Goal: Task Accomplishment & Management: Use online tool/utility

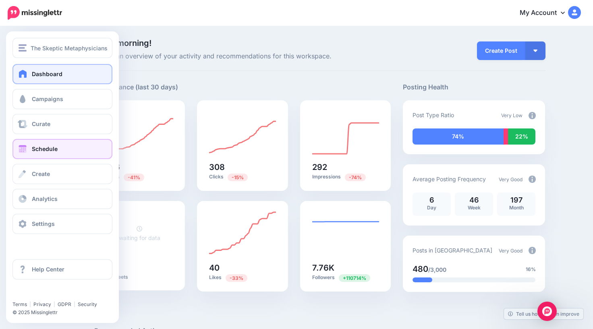
click at [40, 149] on span "Schedule" at bounding box center [45, 148] width 26 height 7
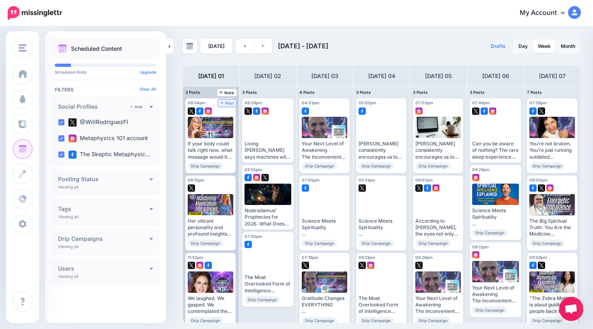
click at [228, 104] on span "Post" at bounding box center [227, 103] width 14 height 4
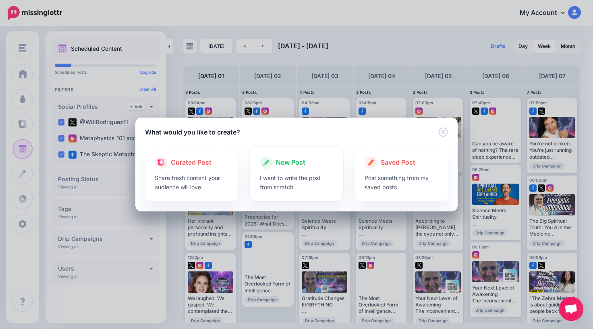
click at [290, 161] on span "New Post" at bounding box center [290, 163] width 29 height 10
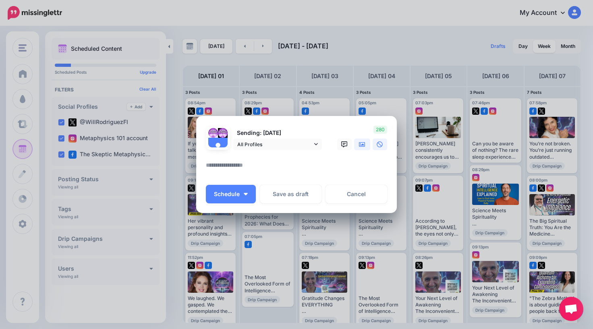
click at [361, 143] on icon at bounding box center [362, 144] width 6 height 6
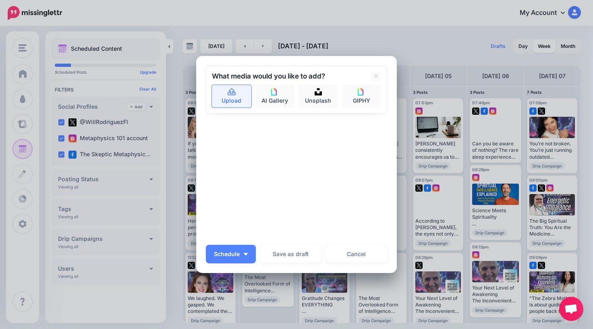
click at [234, 102] on link "Upload" at bounding box center [231, 96] width 39 height 23
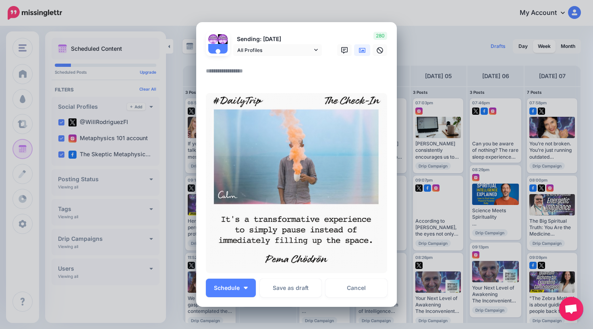
click at [289, 77] on textarea at bounding box center [298, 74] width 185 height 16
type textarea "*"
click at [242, 288] on button "Schedule" at bounding box center [231, 288] width 50 height 19
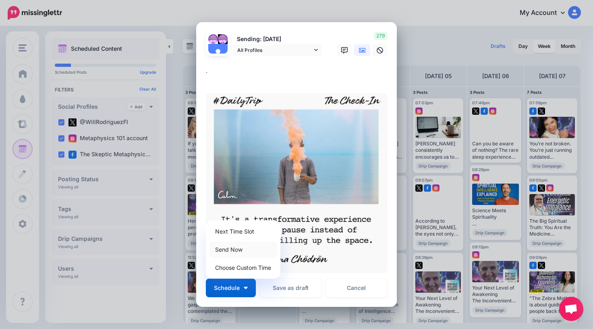
click at [240, 249] on link "Send Now" at bounding box center [243, 250] width 68 height 16
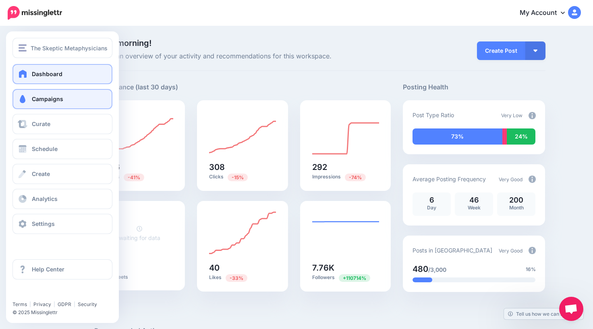
click at [35, 100] on span "Campaigns" at bounding box center [47, 99] width 31 height 7
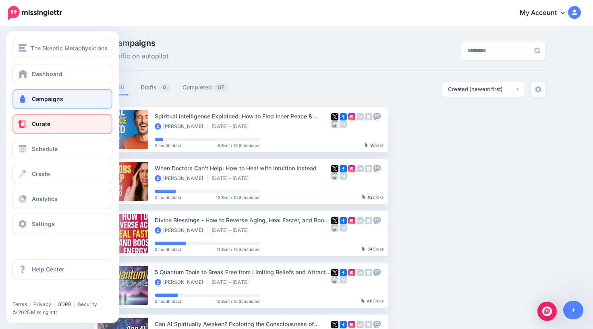
click at [38, 127] on span "Curate" at bounding box center [41, 123] width 19 height 7
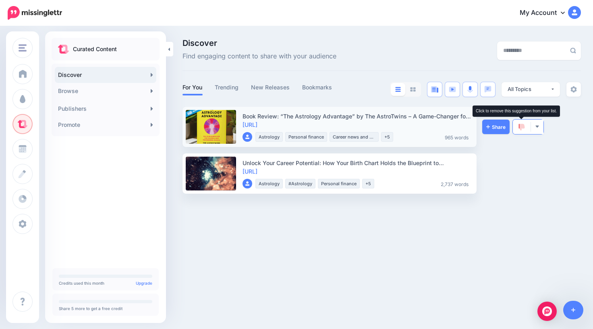
click at [519, 127] on img at bounding box center [522, 127] width 6 height 7
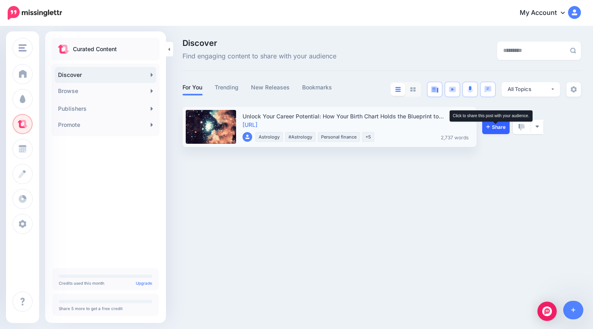
click at [494, 126] on span "Share" at bounding box center [495, 127] width 19 height 5
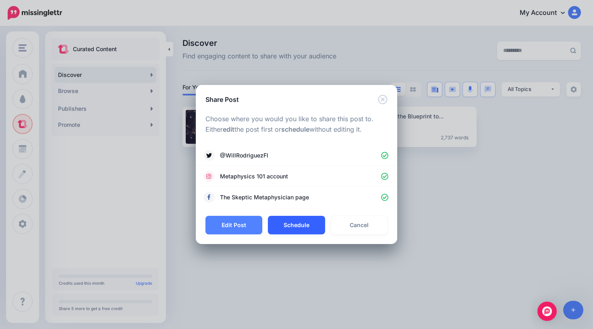
click at [298, 229] on button "Schedule" at bounding box center [296, 225] width 57 height 19
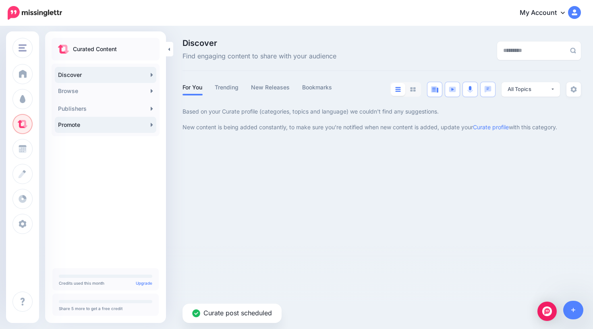
click at [89, 125] on link "Promote" at bounding box center [106, 125] width 102 height 16
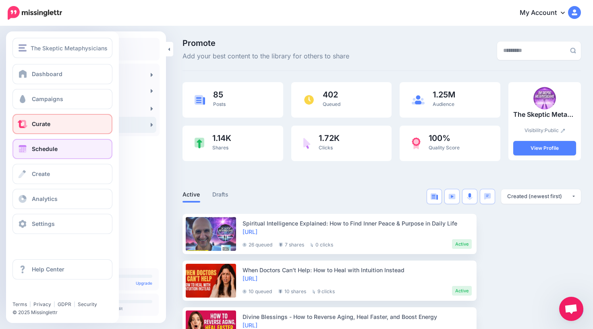
click at [42, 152] on span "Schedule" at bounding box center [45, 148] width 26 height 7
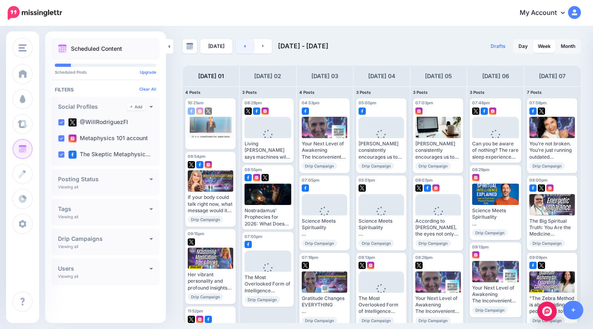
click at [245, 46] on link at bounding box center [245, 46] width 18 height 15
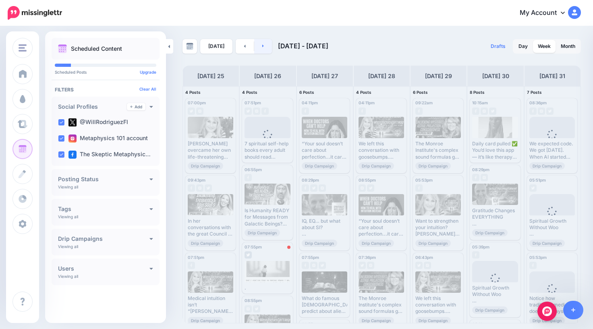
click at [262, 42] on link at bounding box center [263, 46] width 18 height 15
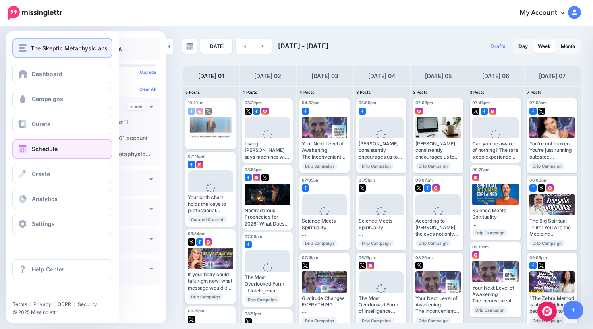
click at [40, 48] on span "The Skeptic Metaphysicians" at bounding box center [69, 48] width 77 height 9
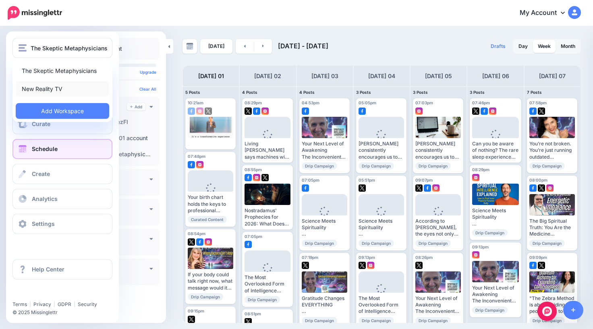
click at [48, 87] on link "New Reality TV" at bounding box center [62, 89] width 93 height 16
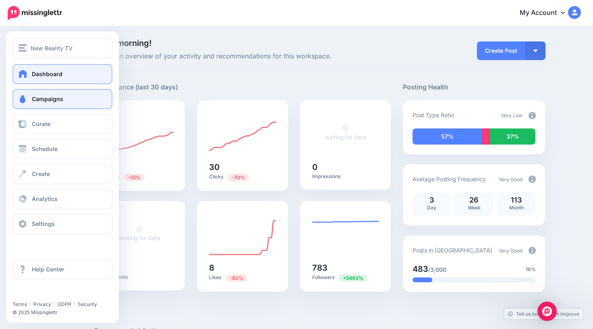
click at [39, 100] on span "Campaigns" at bounding box center [47, 99] width 31 height 7
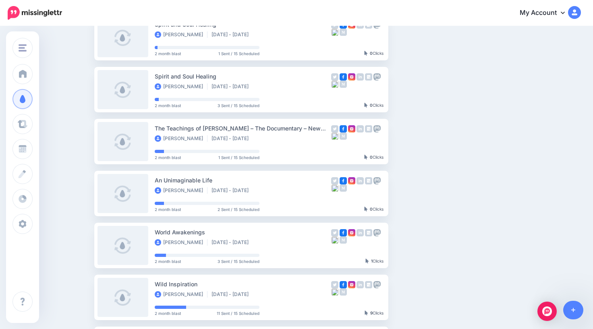
scroll to position [93, 0]
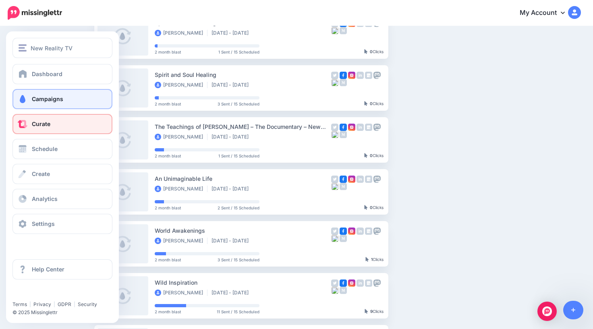
click at [30, 129] on link "Curate" at bounding box center [62, 124] width 100 height 20
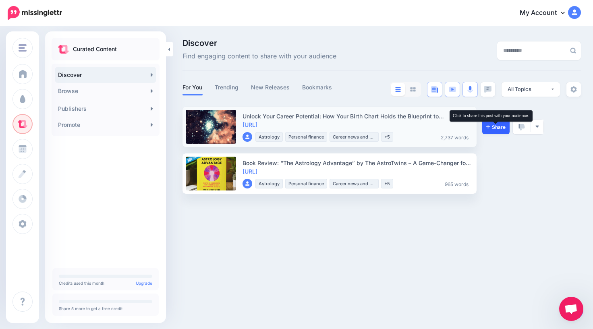
click at [493, 125] on span "Share" at bounding box center [495, 127] width 19 height 5
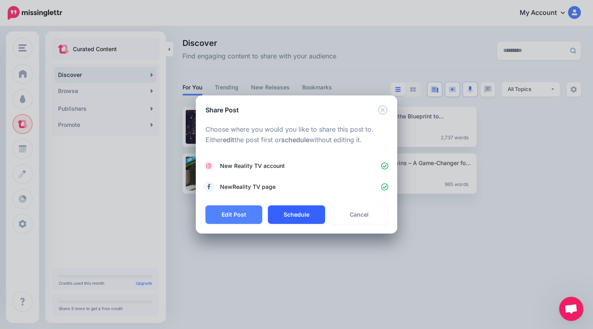
click at [306, 216] on button "Schedule" at bounding box center [296, 215] width 57 height 19
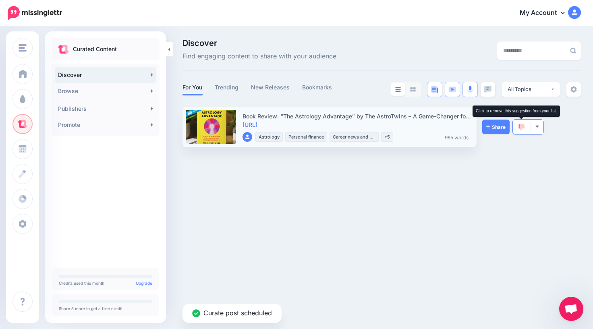
click at [520, 127] on img at bounding box center [522, 127] width 6 height 7
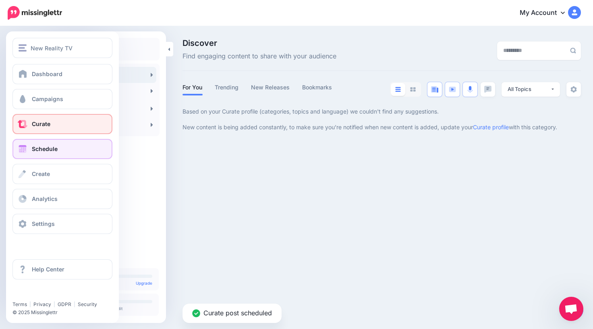
click at [39, 153] on link "Schedule" at bounding box center [62, 149] width 100 height 20
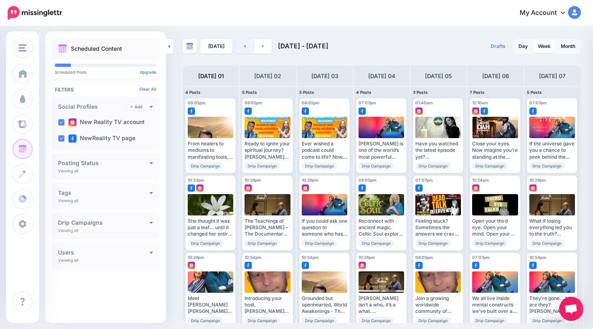
click at [241, 45] on link at bounding box center [245, 46] width 18 height 15
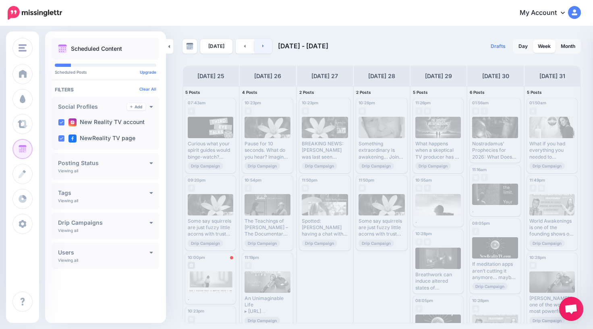
click at [263, 46] on link at bounding box center [263, 46] width 18 height 15
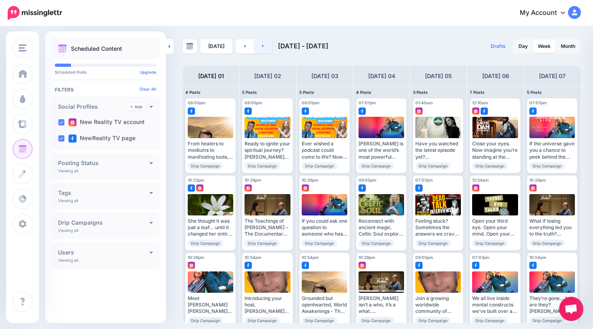
click at [263, 49] on link at bounding box center [263, 46] width 18 height 15
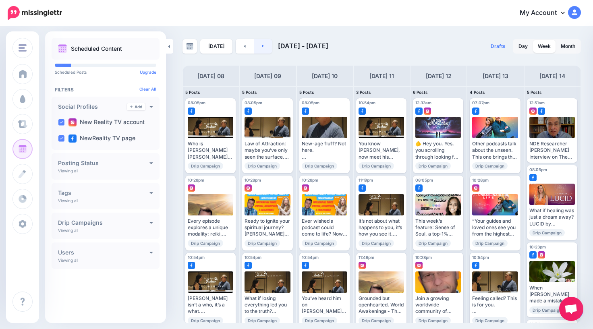
click at [263, 45] on link at bounding box center [263, 46] width 18 height 15
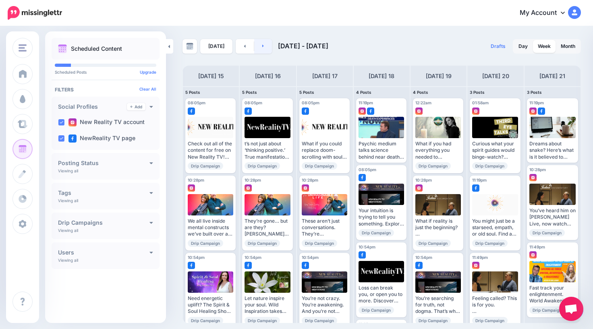
click at [262, 47] on icon at bounding box center [263, 46] width 2 height 3
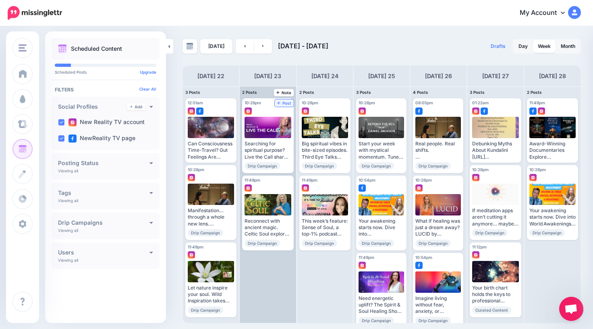
click at [285, 105] on span "Post" at bounding box center [284, 103] width 14 height 4
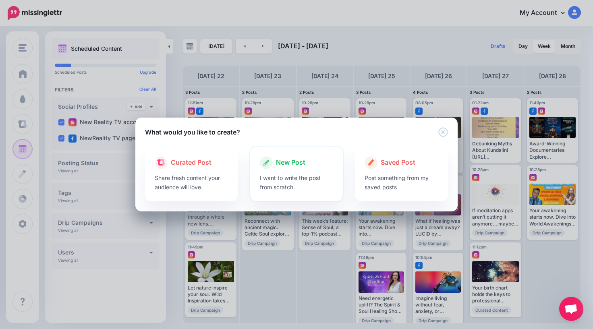
click at [287, 165] on span "New Post" at bounding box center [290, 163] width 29 height 10
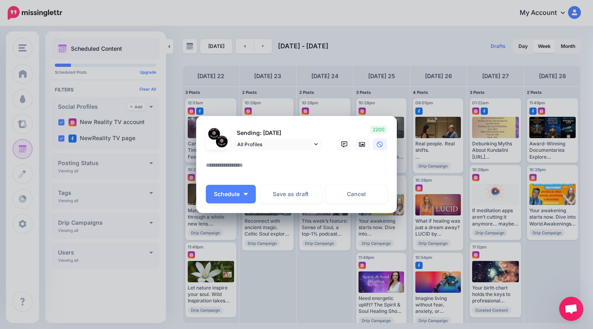
click at [337, 163] on textarea at bounding box center [298, 168] width 185 height 16
paste textarea "**********"
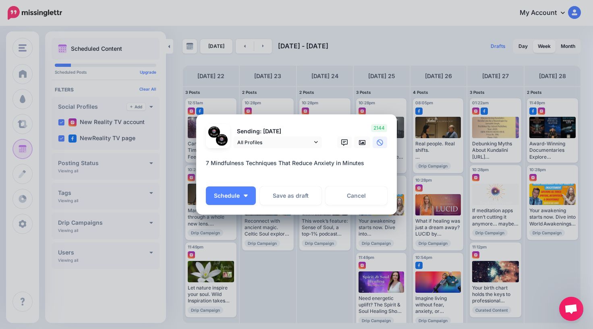
paste textarea "**********"
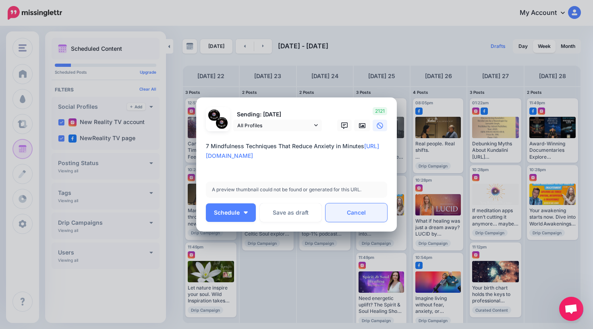
type textarea "**********"
click at [355, 213] on link "Cancel" at bounding box center [357, 213] width 62 height 19
